Goal: Information Seeking & Learning: Learn about a topic

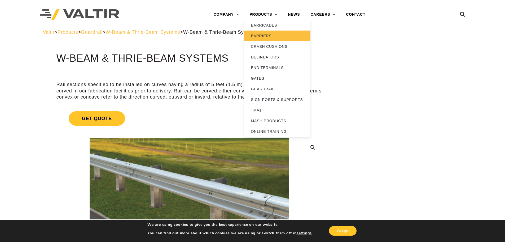
click at [260, 35] on link "BARRIERS" at bounding box center [277, 35] width 66 height 11
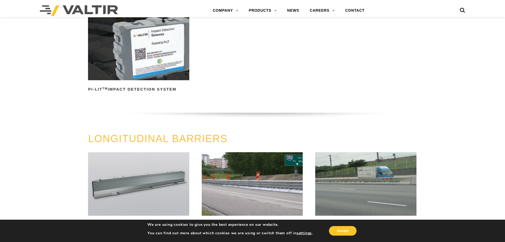
scroll to position [424, 0]
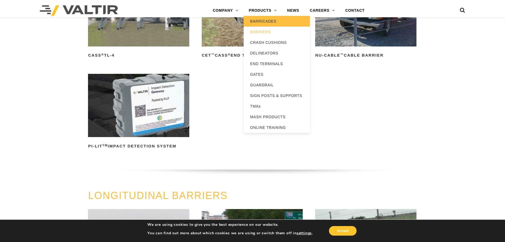
click at [262, 23] on link "BARRICADES" at bounding box center [277, 21] width 66 height 11
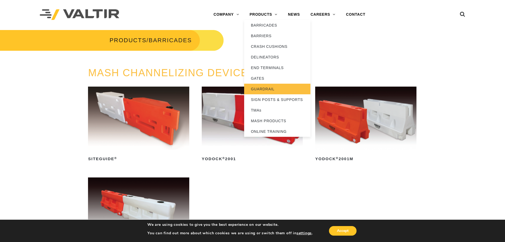
click at [271, 89] on link "GUARDRAIL" at bounding box center [277, 89] width 66 height 11
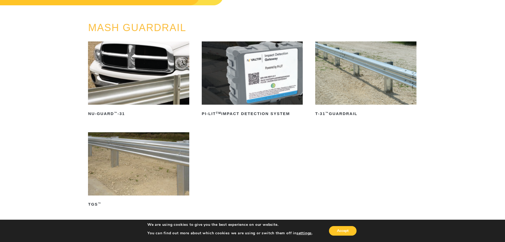
scroll to position [71, 0]
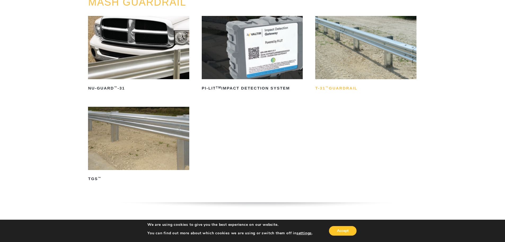
click at [337, 89] on h2 "T-31 ™ Guardrail" at bounding box center [365, 88] width 101 height 8
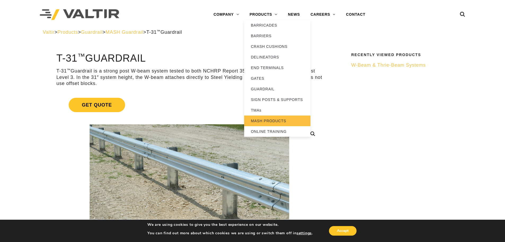
click at [281, 121] on link "MASH PRODUCTS" at bounding box center [277, 120] width 66 height 11
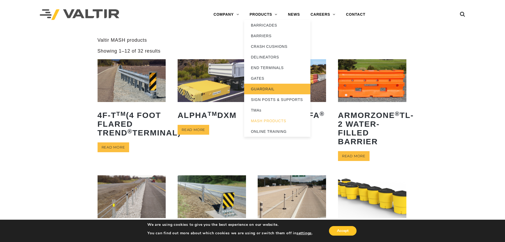
click at [270, 87] on link "GUARDRAIL" at bounding box center [277, 89] width 66 height 11
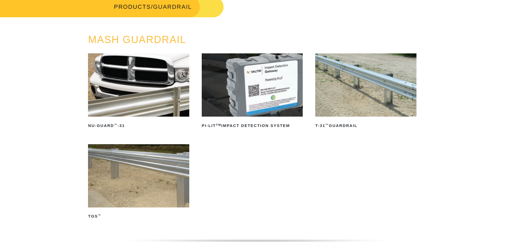
scroll to position [35, 0]
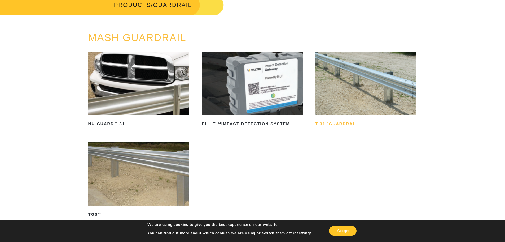
click at [337, 122] on h2 "T-31 ™ Guardrail" at bounding box center [365, 123] width 101 height 8
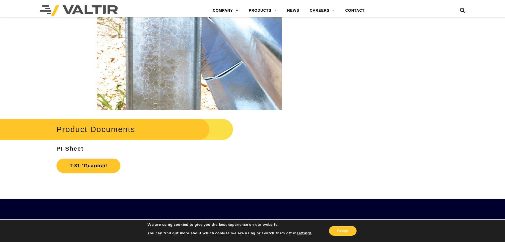
scroll to position [848, 0]
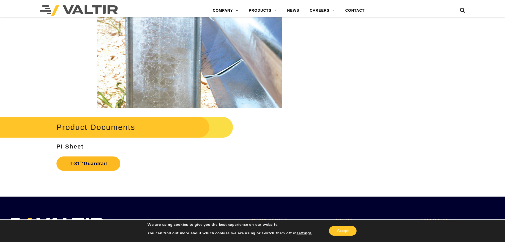
click at [104, 163] on link "T-31 ™ Guardrail" at bounding box center [88, 163] width 64 height 14
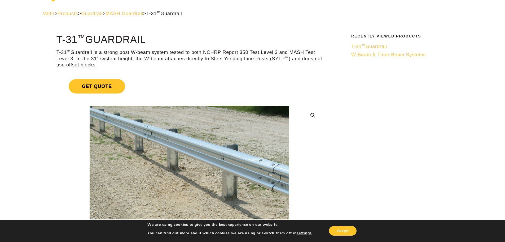
scroll to position [0, 0]
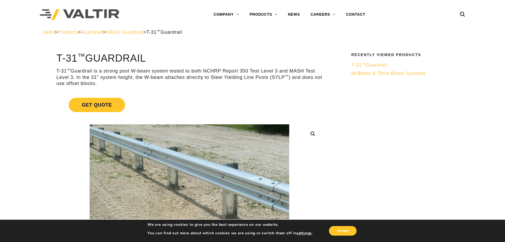
click at [446, 33] on div "Valtir > Products > Guardrail > MASH Guardrail > T-31 ™ Guardrail" at bounding box center [253, 32] width 420 height 6
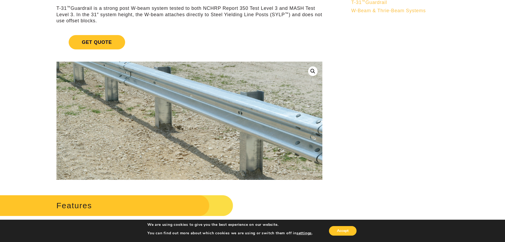
scroll to position [53, 0]
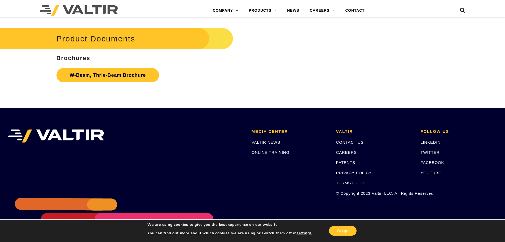
scroll to position [1678, 0]
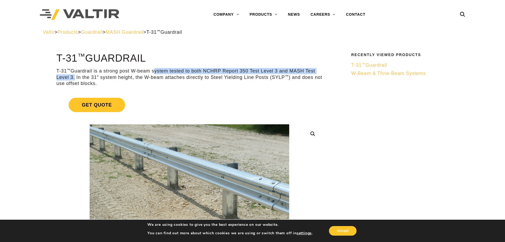
drag, startPoint x: 153, startPoint y: 71, endPoint x: 73, endPoint y: 76, distance: 79.7
click at [73, 76] on p "T-31 ™ Guardrail is a strong post W-beam system tested to both NCHRP Report 350…" at bounding box center [189, 77] width 266 height 19
copy p "system tested to both NCHRP Report 350 Test Level 3 and MASH Test Level 3"
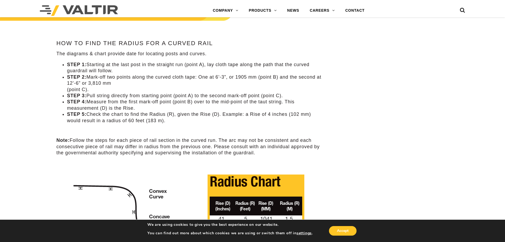
scroll to position [193, 0]
